Goal: Information Seeking & Learning: Learn about a topic

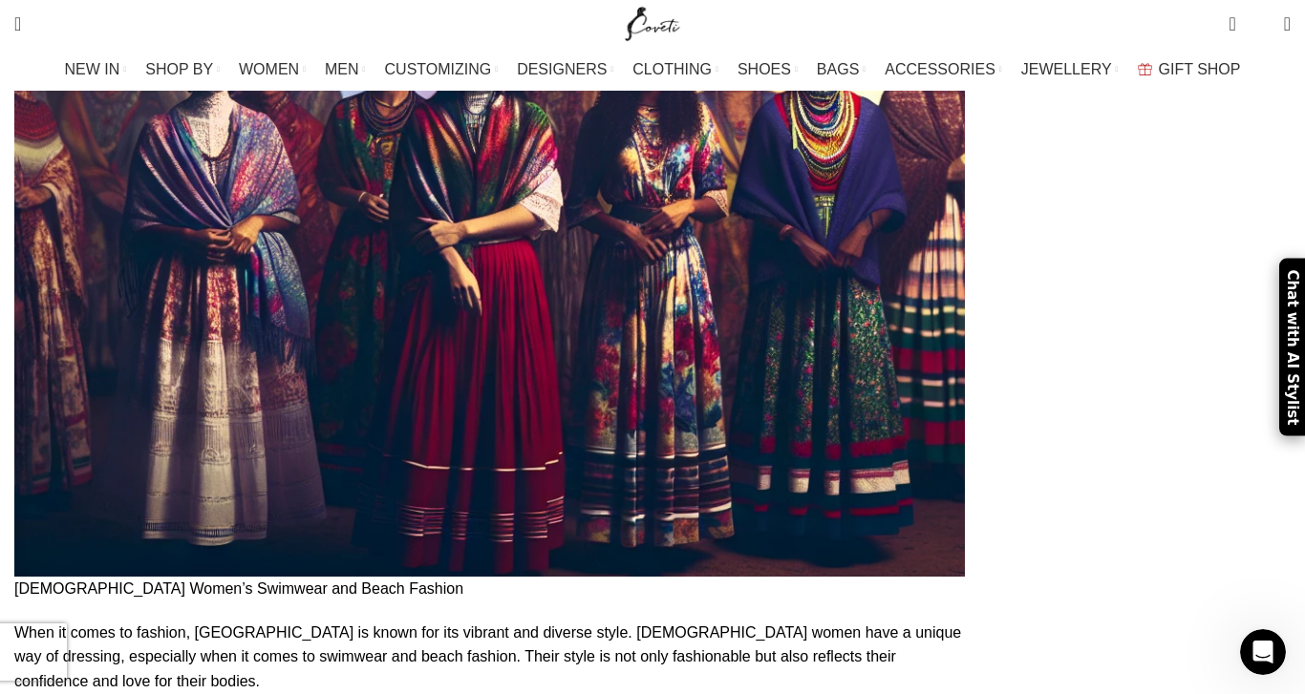
scroll to position [5013, 0]
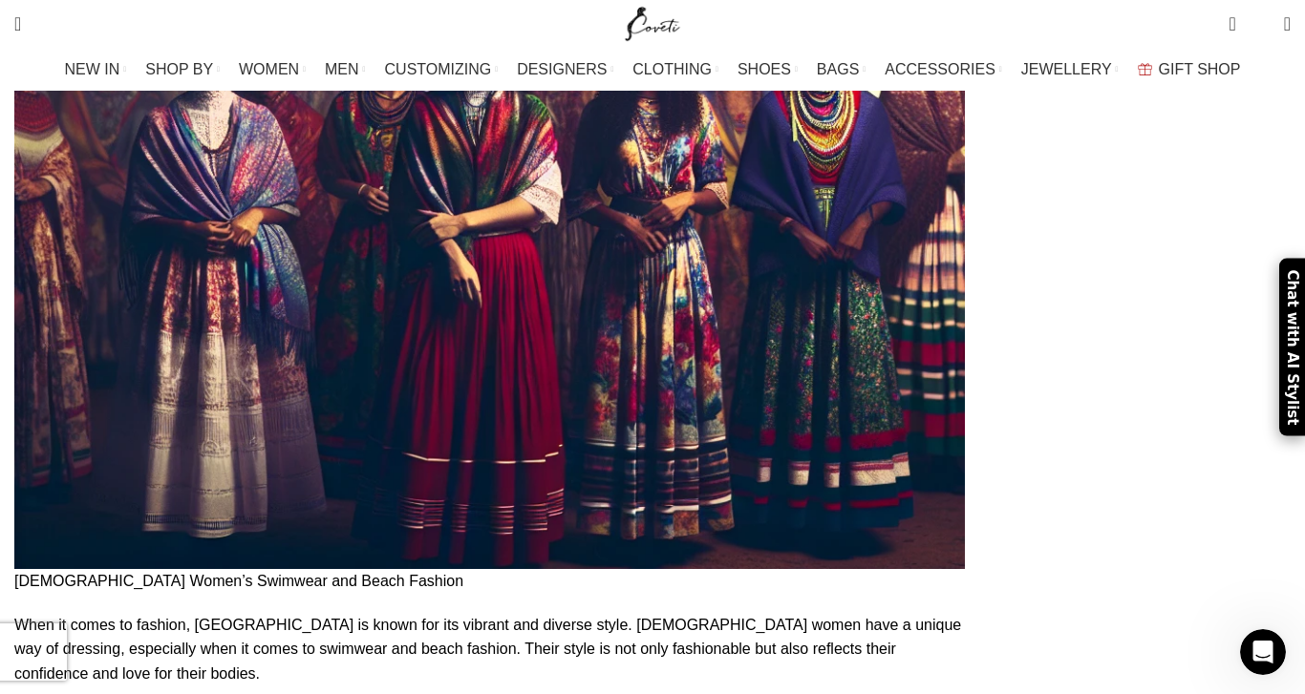
drag, startPoint x: 86, startPoint y: 397, endPoint x: 845, endPoint y: 451, distance: 761.2
copy p "One of the most iconic accessories in [DEMOGRAPHIC_DATA] women’s fashion is the…"
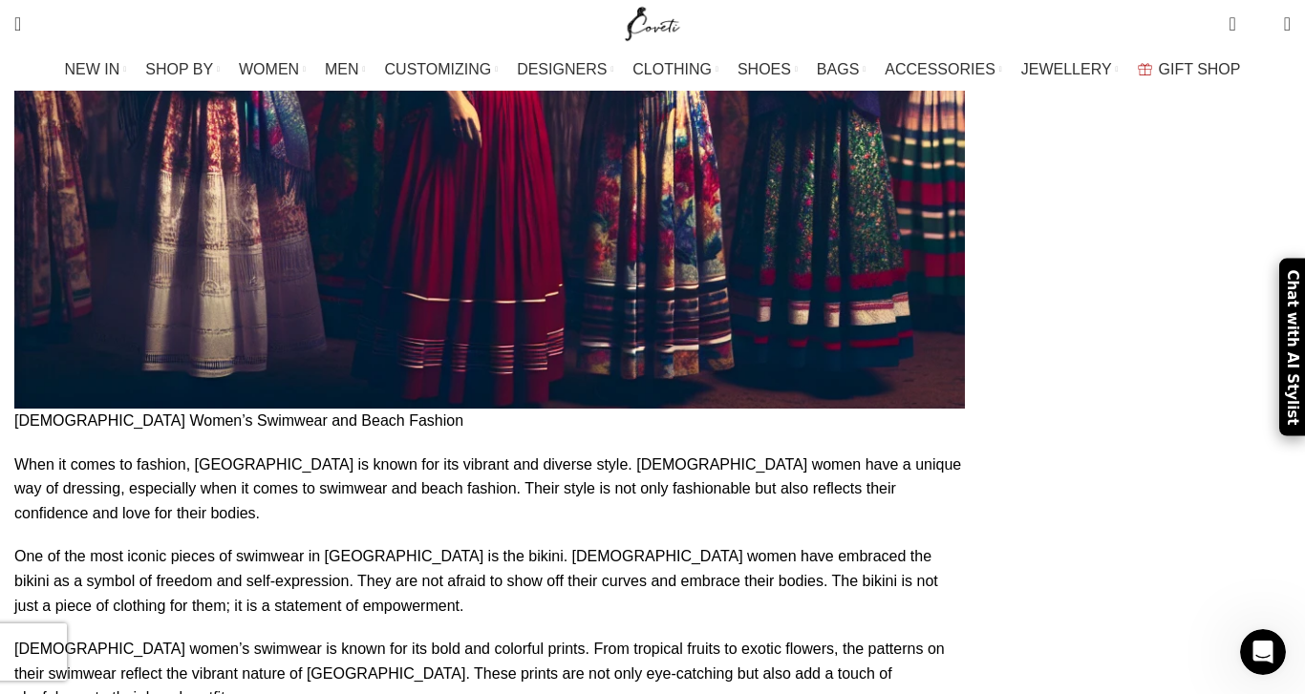
scroll to position [5178, 0]
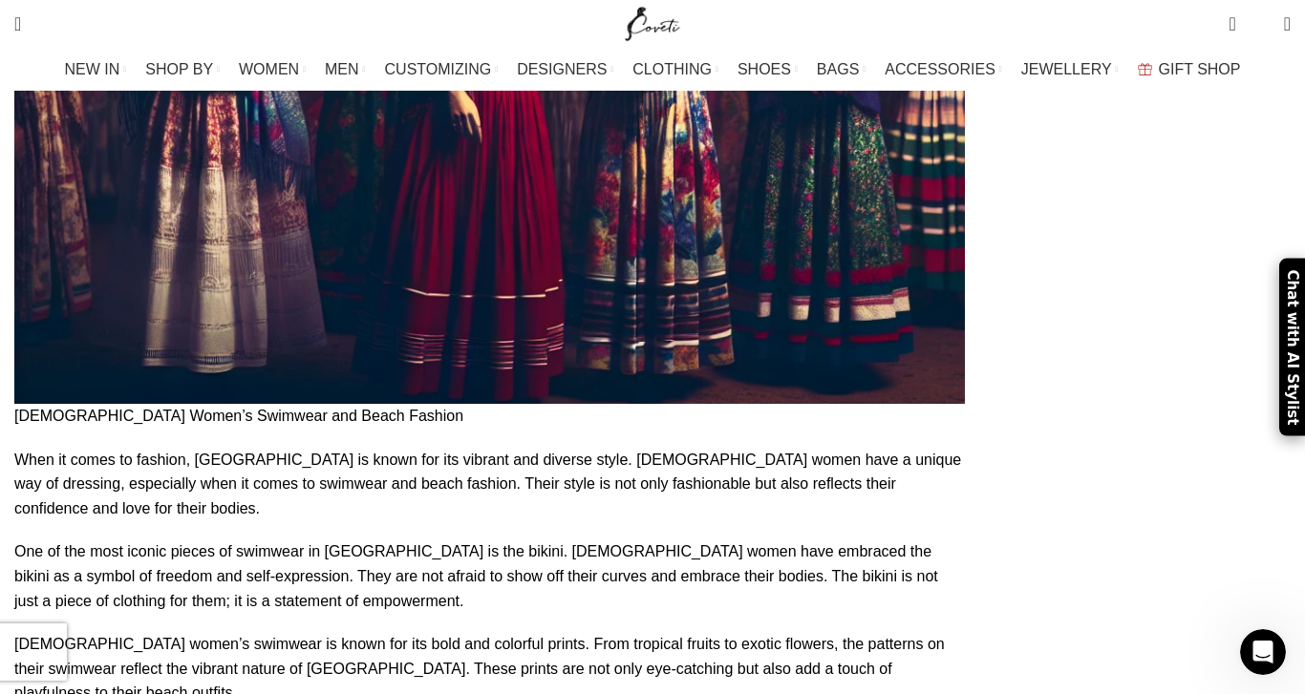
drag, startPoint x: 81, startPoint y: 392, endPoint x: 379, endPoint y: 461, distance: 306.0
copy p "When it comes to jewelry, [DEMOGRAPHIC_DATA] women love to wear bold and eye-ca…"
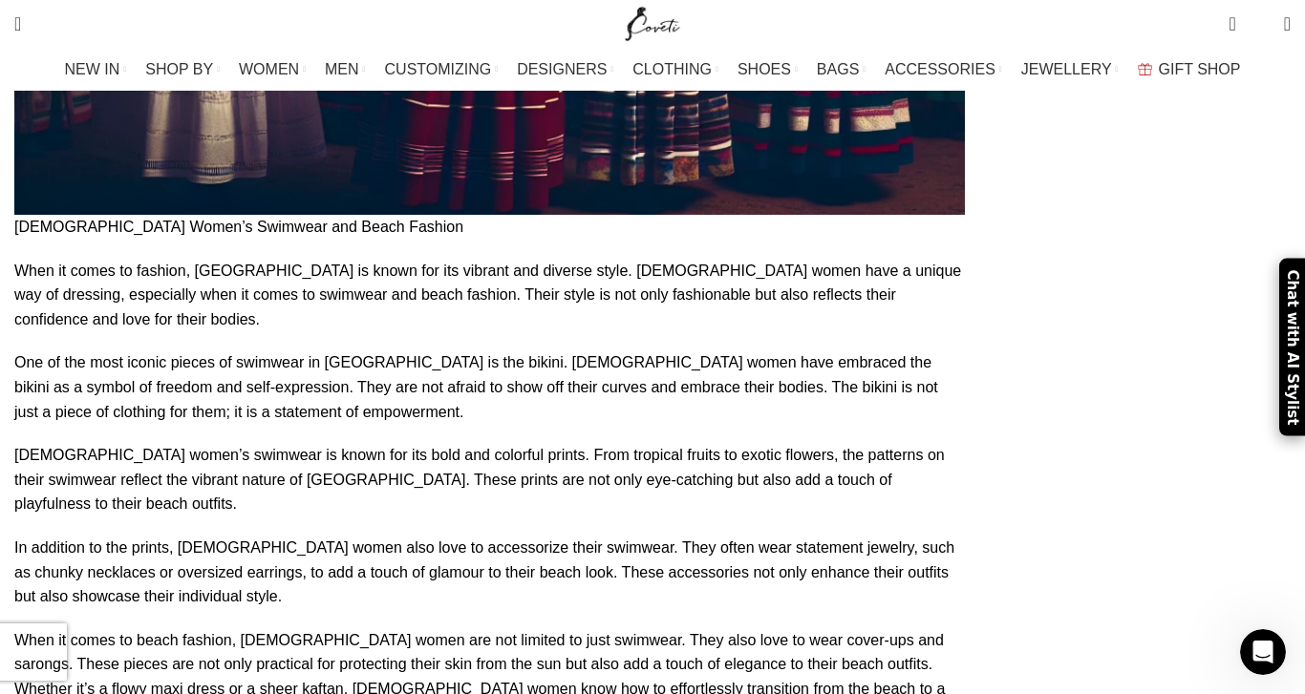
scroll to position [5372, 0]
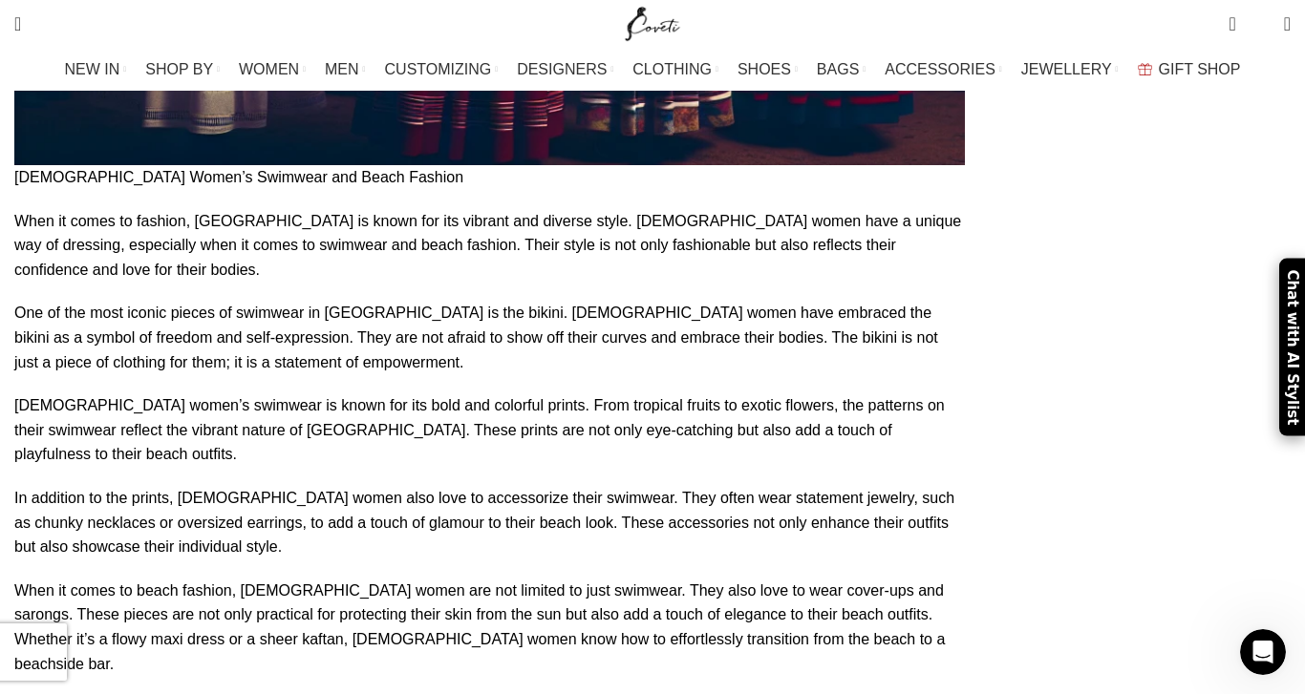
scroll to position [5434, 0]
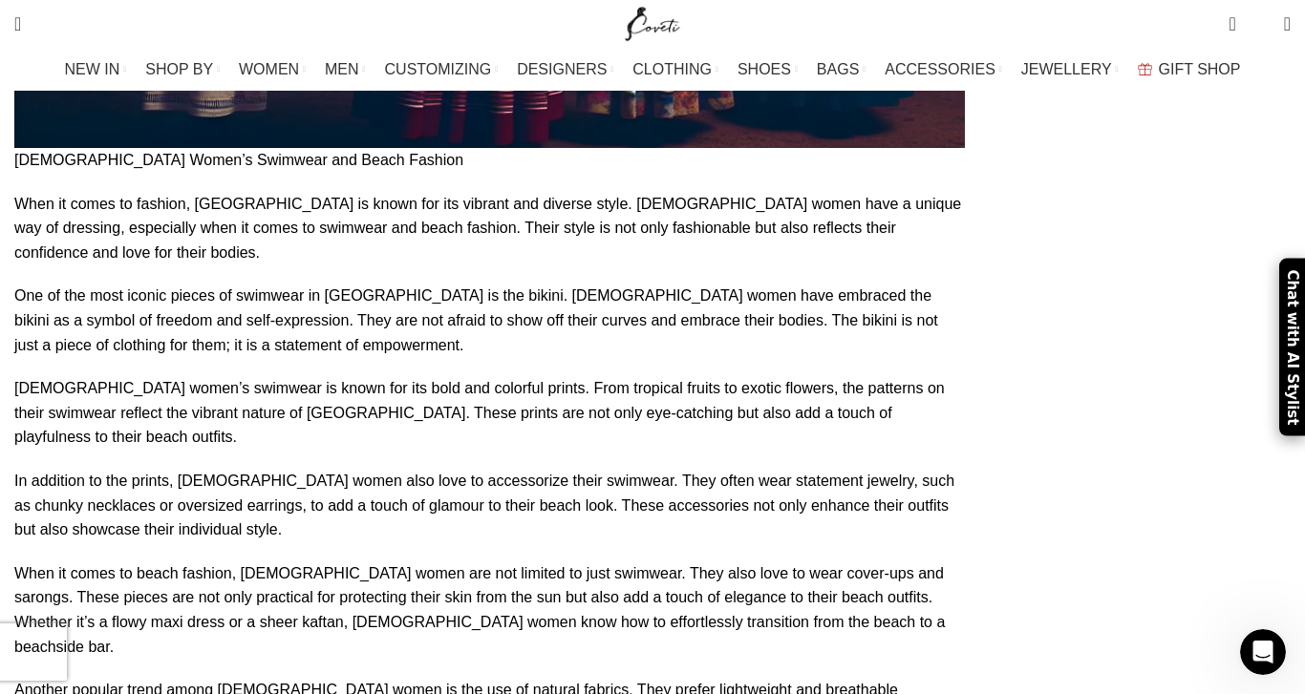
drag, startPoint x: 80, startPoint y: 241, endPoint x: 223, endPoint y: 240, distance: 142.3
copy p "In addition to necklaces,"
drag, startPoint x: 224, startPoint y: 243, endPoint x: 577, endPoint y: 289, distance: 355.5
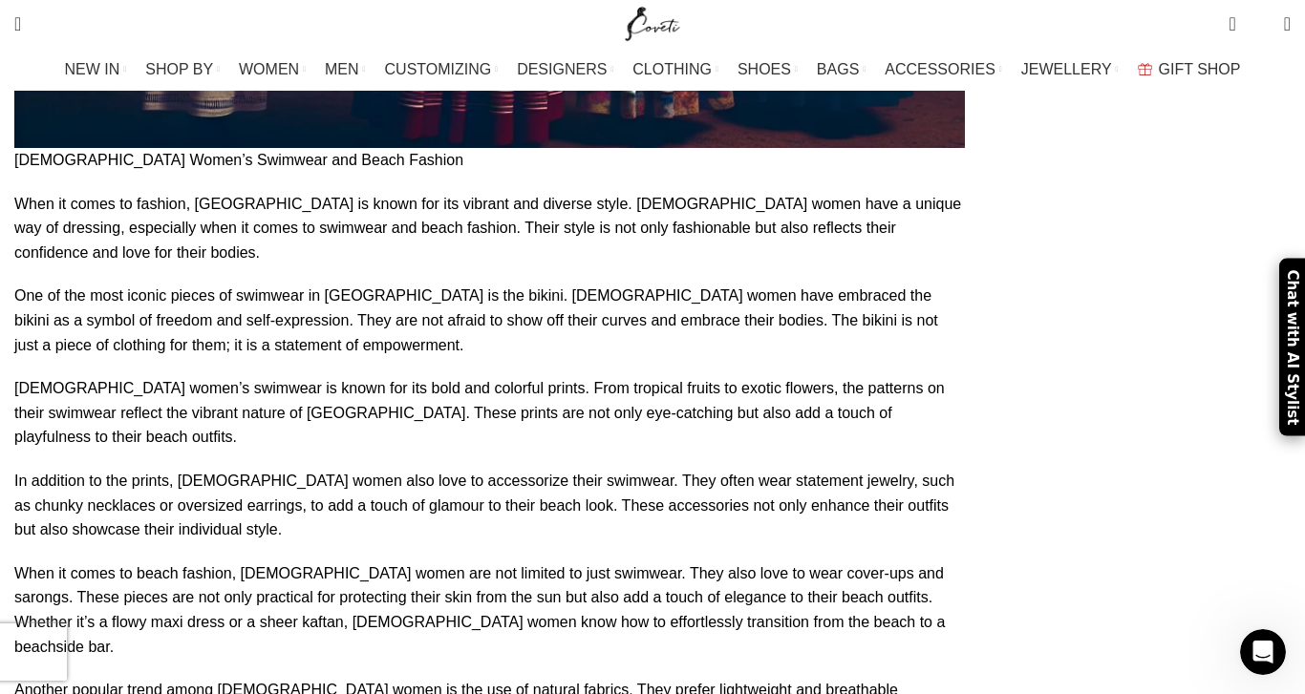
copy p "Brazilian women also love to wear bracelets and bangles. These pieces are often…"
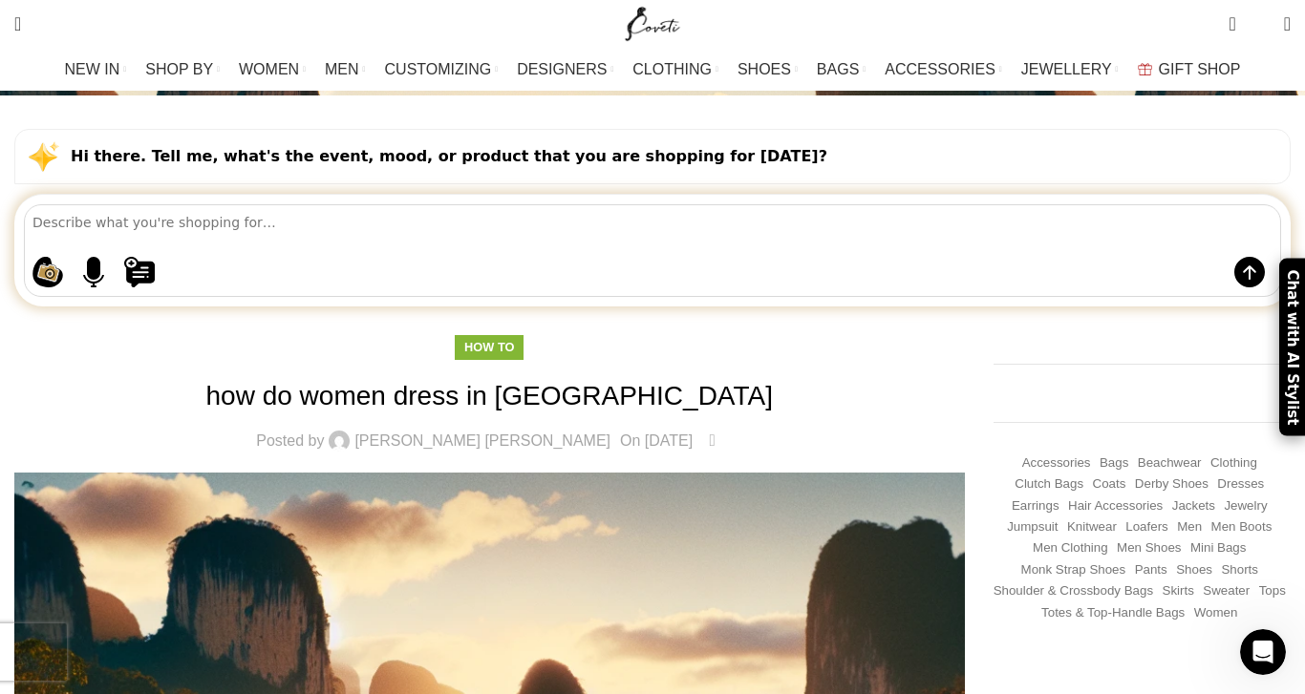
scroll to position [142, 0]
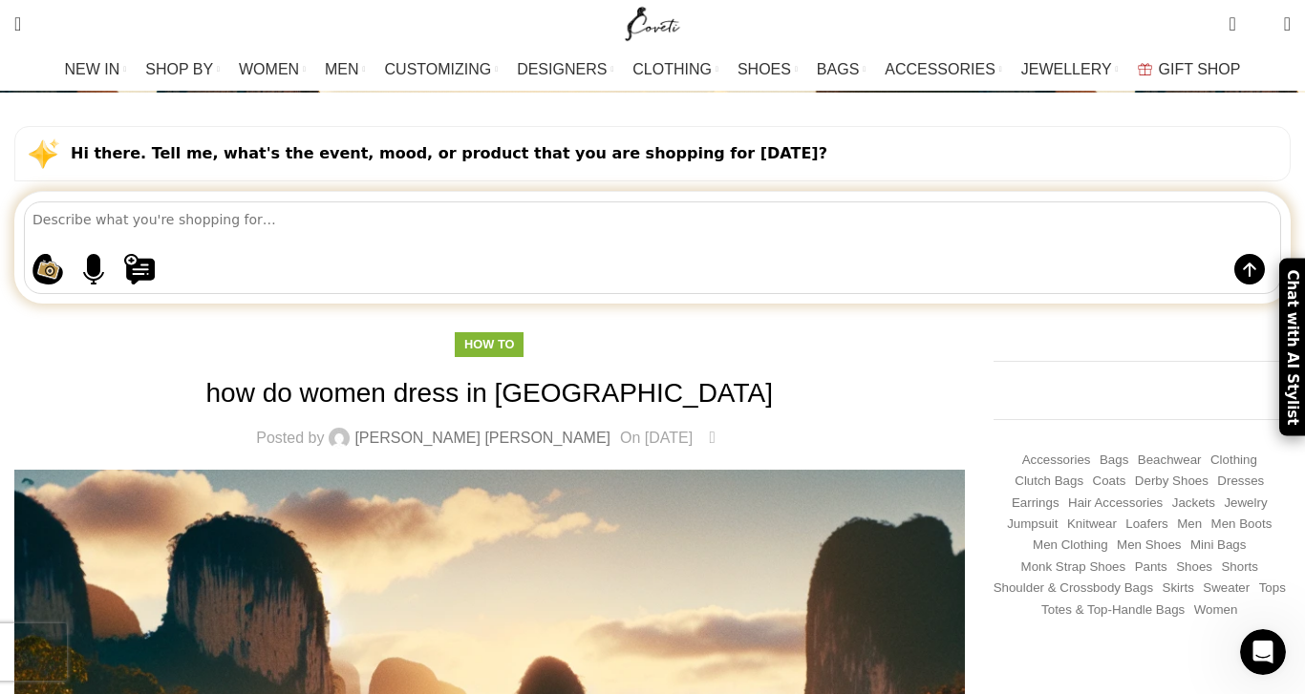
click at [466, 431] on link "[PERSON_NAME] [PERSON_NAME]" at bounding box center [482, 438] width 256 height 15
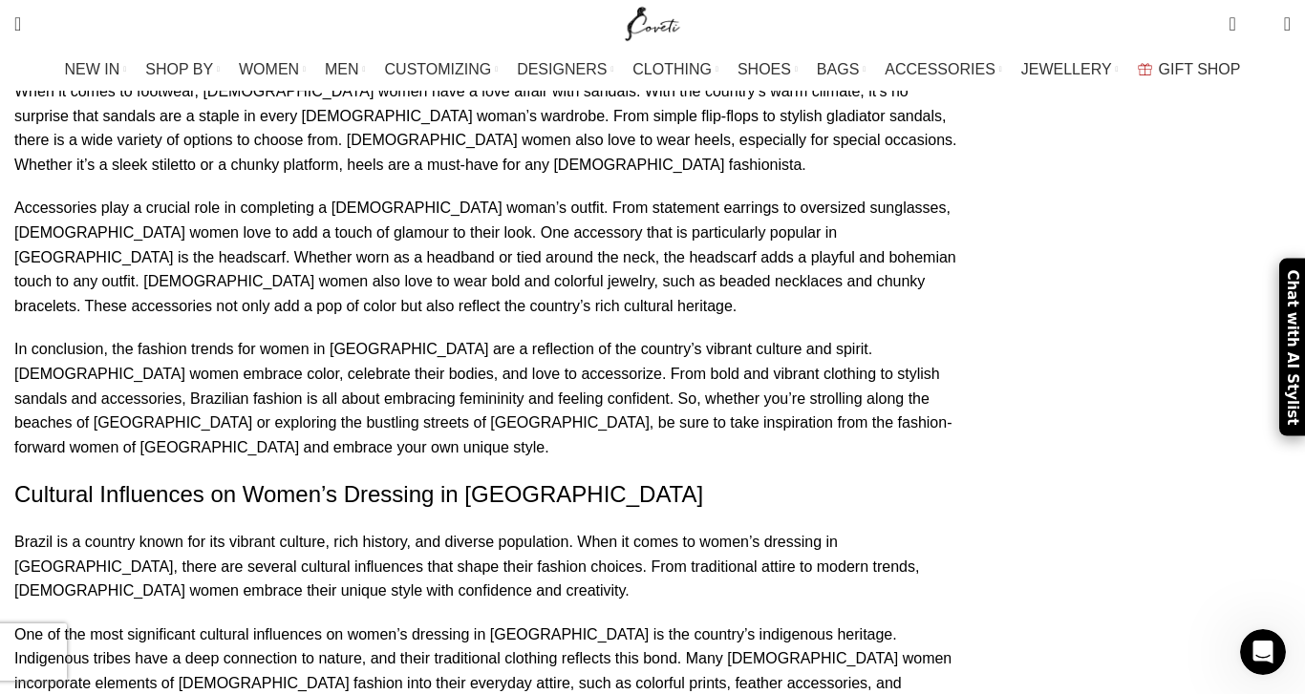
scroll to position [3220, 0]
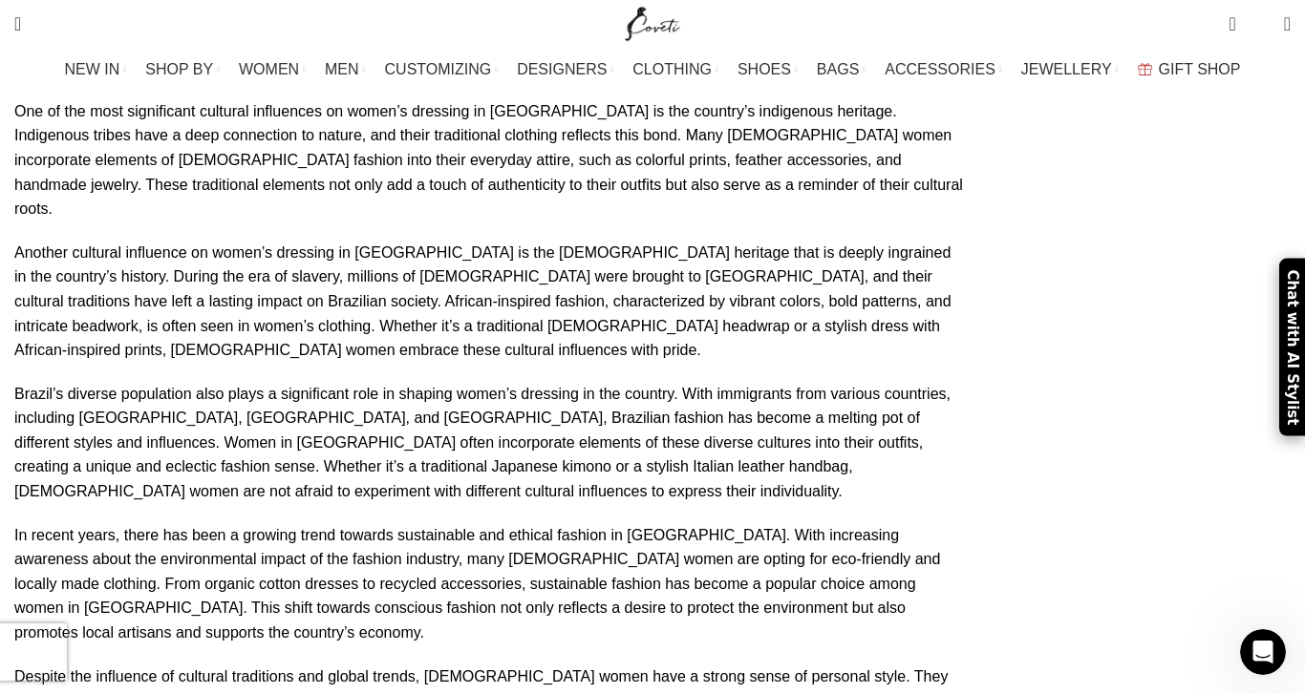
scroll to position [3787, 0]
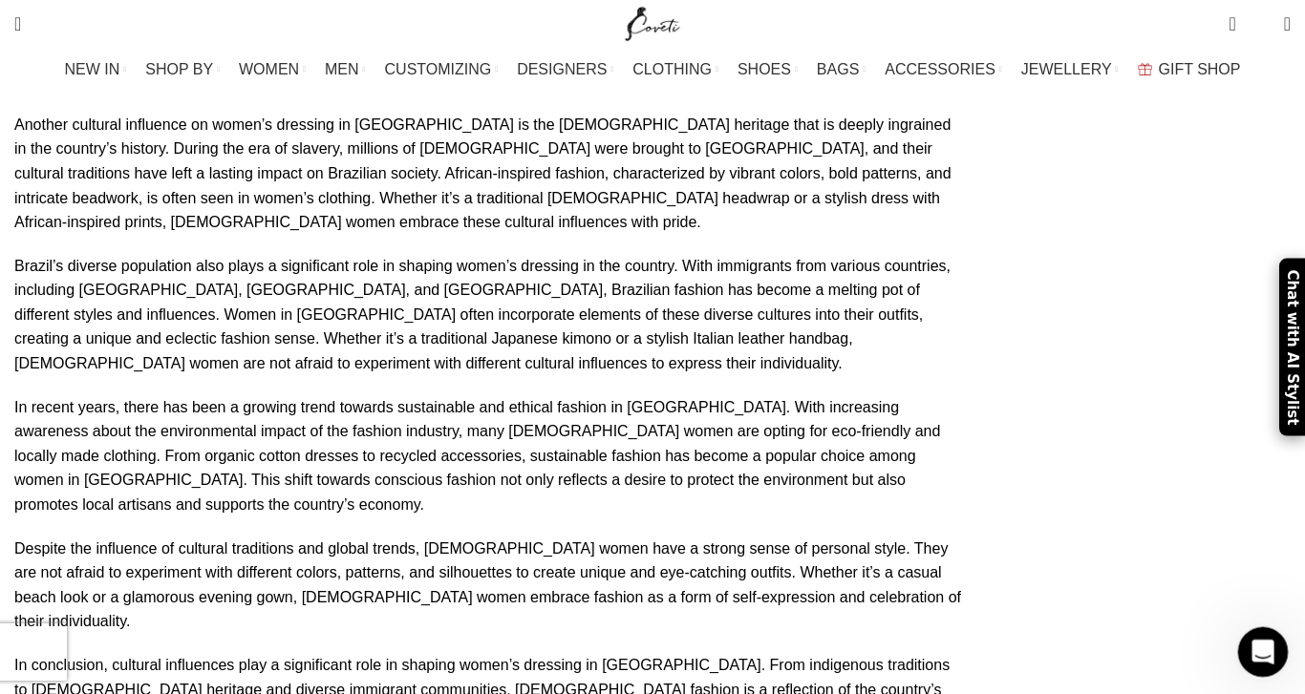
click at [1268, 639] on div "Open Intercom Messenger" at bounding box center [1259, 649] width 63 height 63
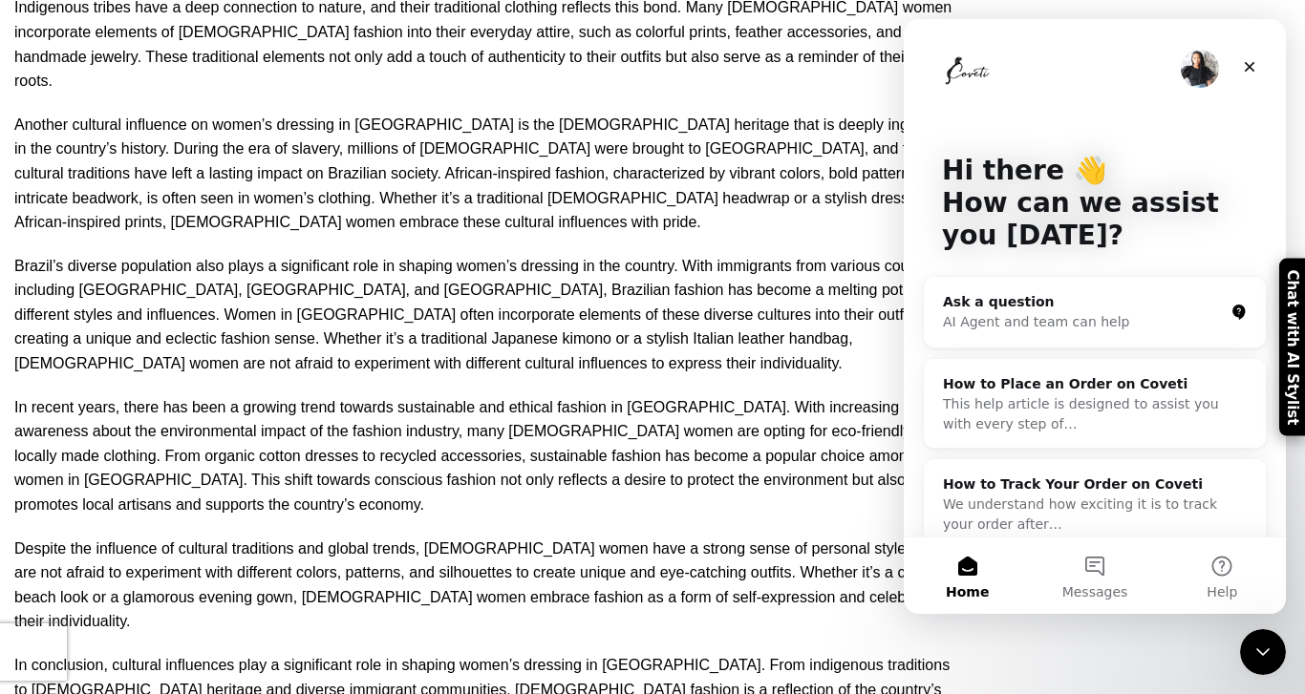
scroll to position [0, 0]
click at [1253, 69] on icon "Close" at bounding box center [1249, 66] width 15 height 15
